Goal: Download file/media

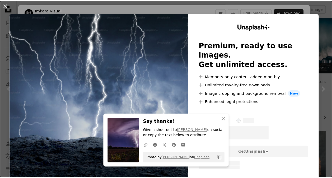
scroll to position [177, 0]
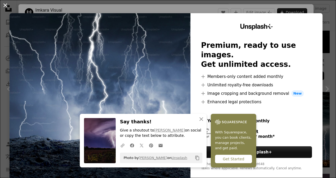
click at [4, 3] on button "An X shape" at bounding box center [5, 5] width 6 height 6
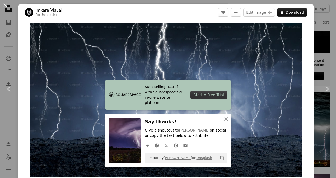
click at [6, 7] on button "An X shape" at bounding box center [5, 5] width 6 height 6
